Goal: Transaction & Acquisition: Book appointment/travel/reservation

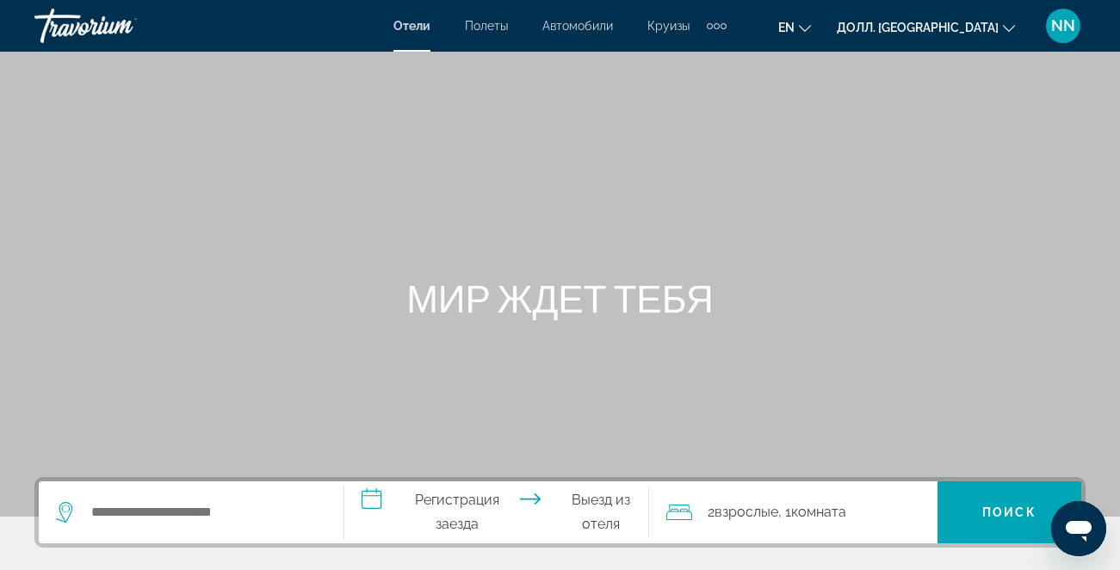
click at [717, 21] on div "Дополнительные элементы навигации" at bounding box center [717, 26] width 20 height 26
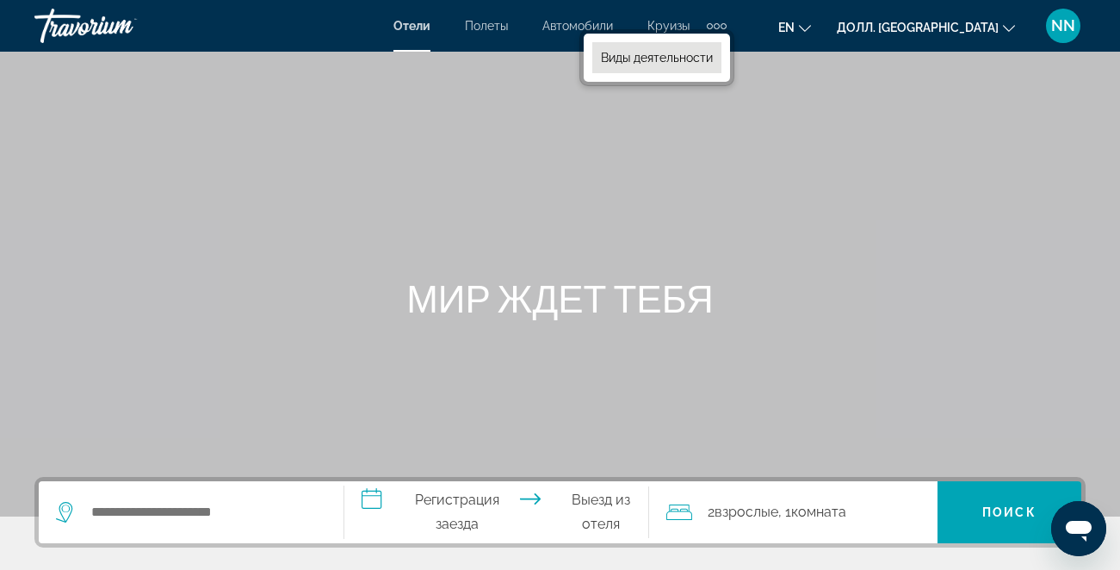
click at [698, 58] on ya-tr-span "Виды деятельности" at bounding box center [657, 58] width 112 height 14
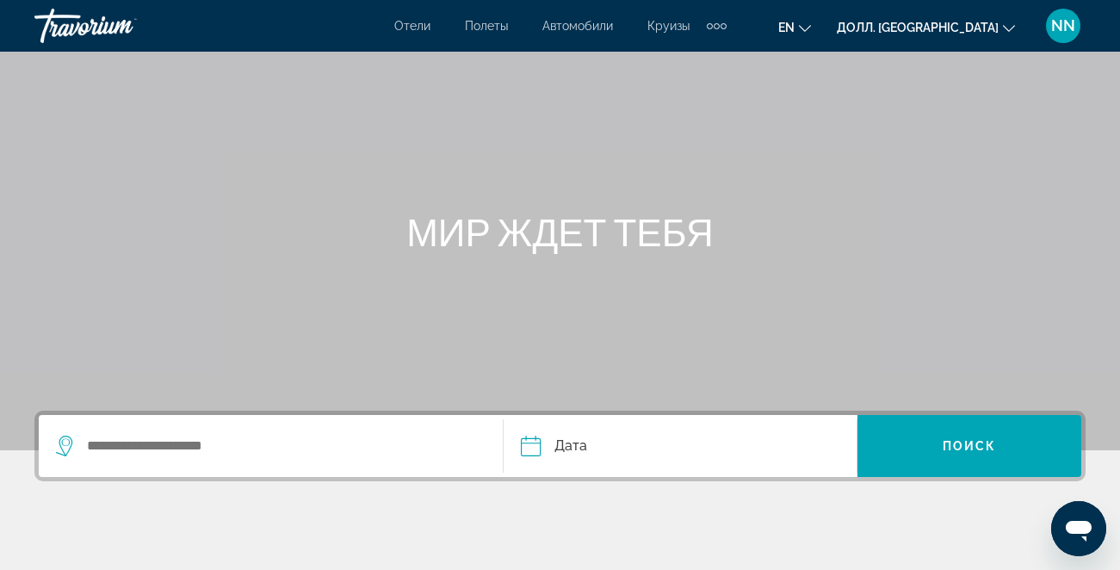
scroll to position [69, 0]
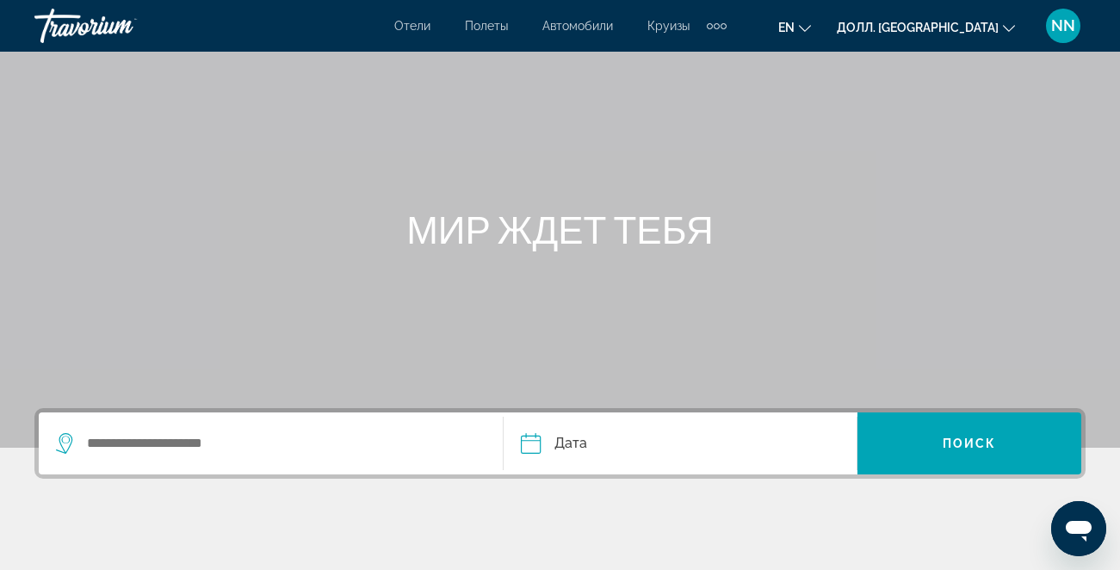
click at [481, 28] on ya-tr-span "Полеты" at bounding box center [486, 26] width 43 height 14
